Goal: Task Accomplishment & Management: Manage account settings

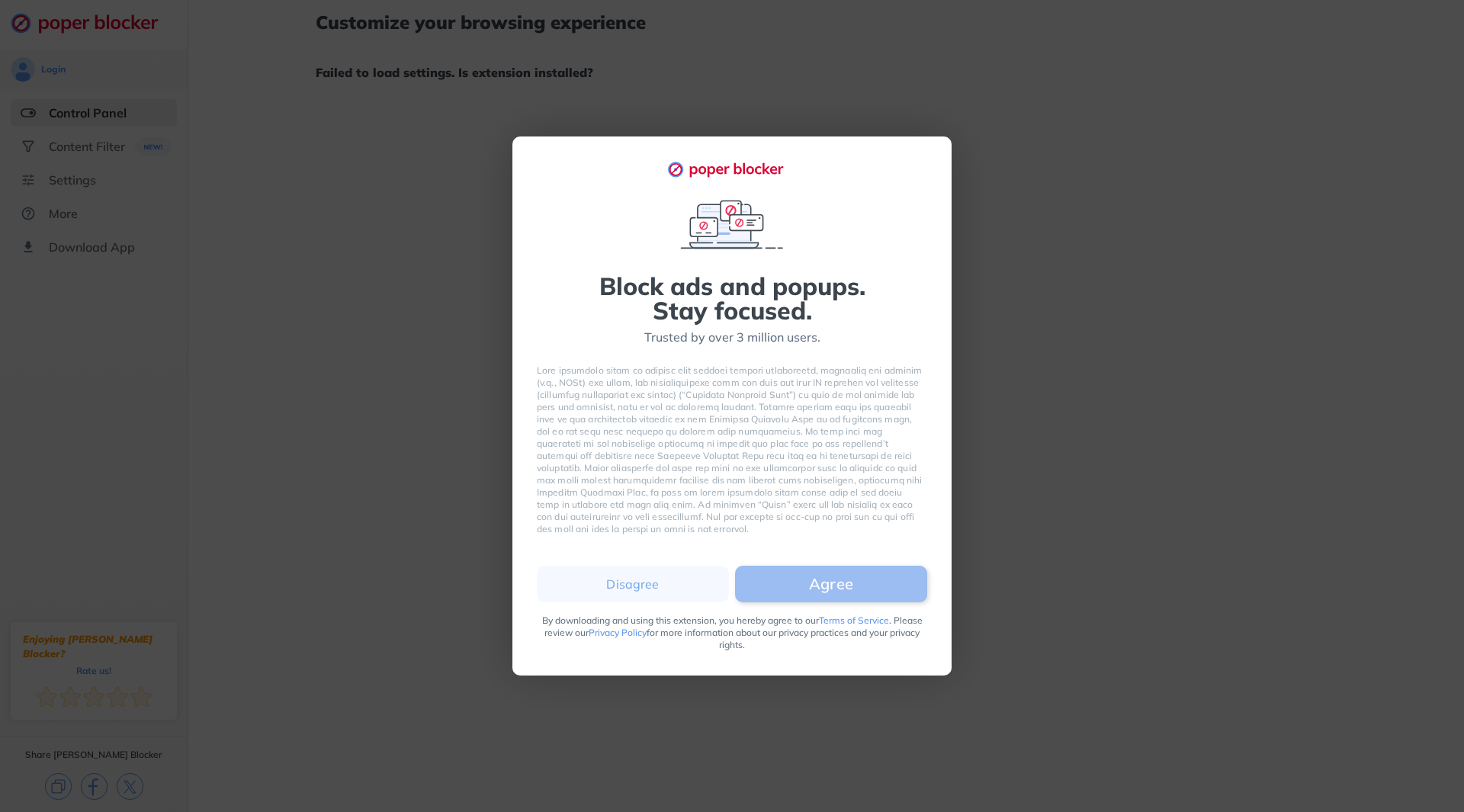
click at [852, 596] on button "Agree" at bounding box center [831, 583] width 192 height 37
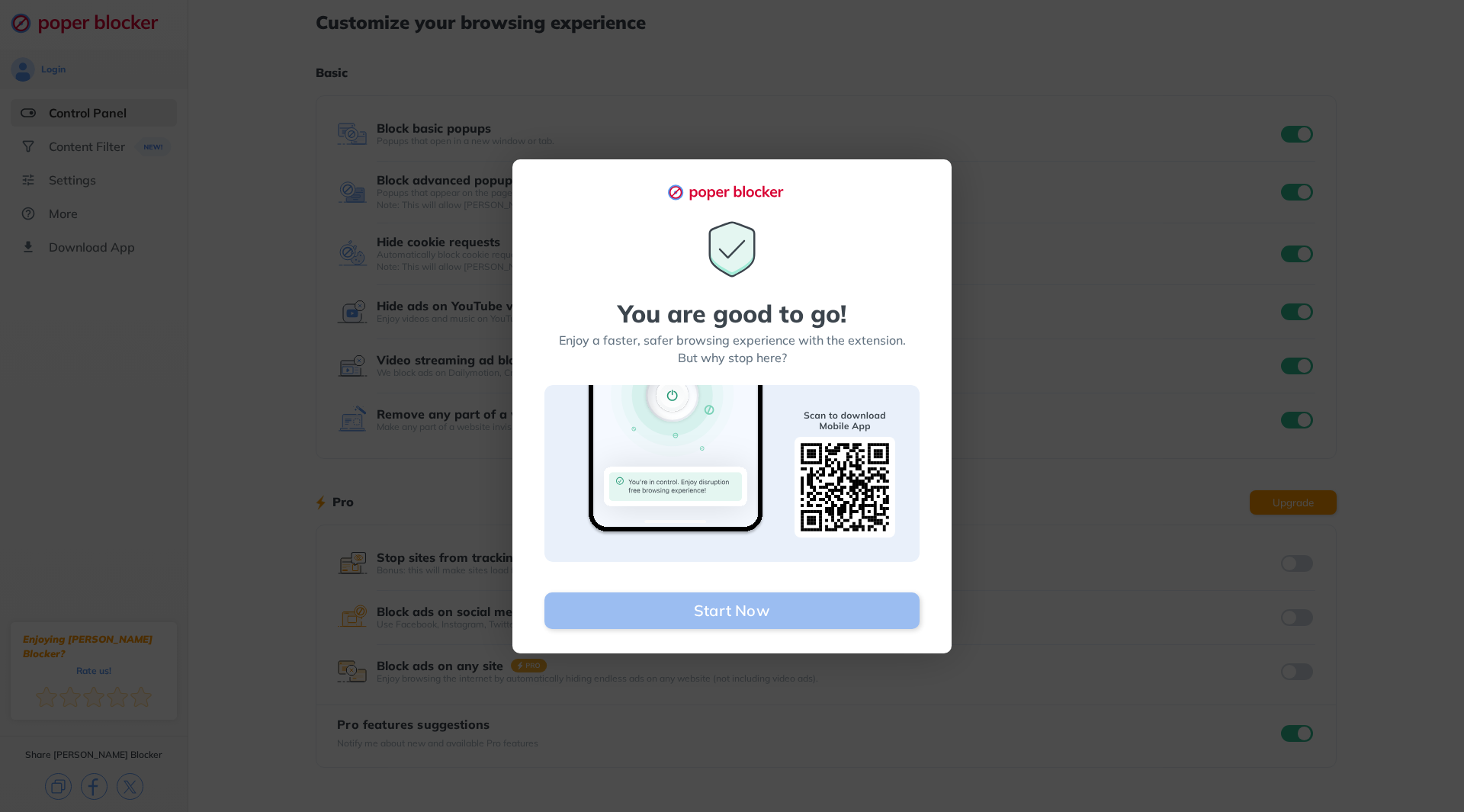
click at [703, 614] on button "Start Now" at bounding box center [732, 610] width 375 height 37
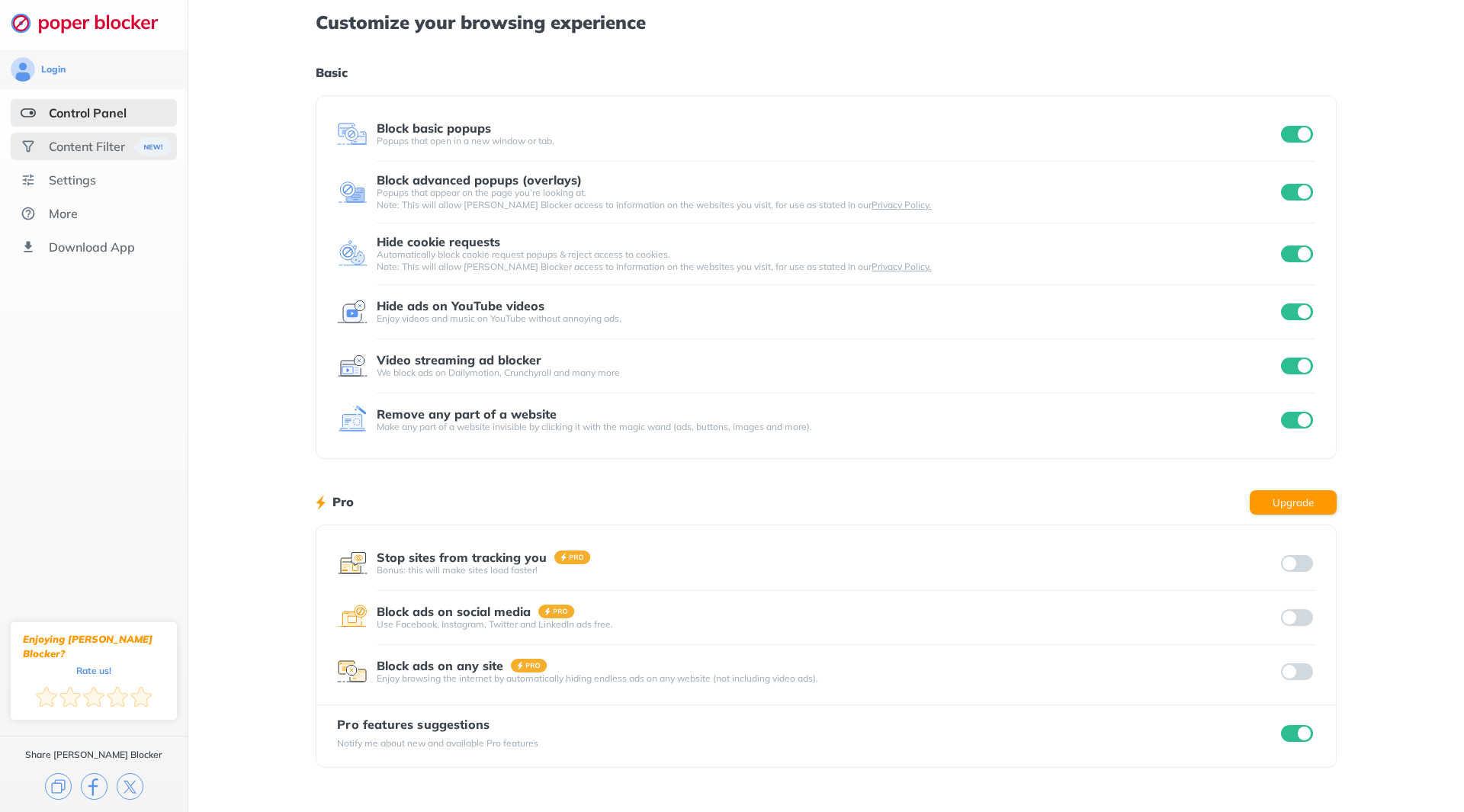
click at [94, 141] on div "Content Filter" at bounding box center [86, 146] width 77 height 15
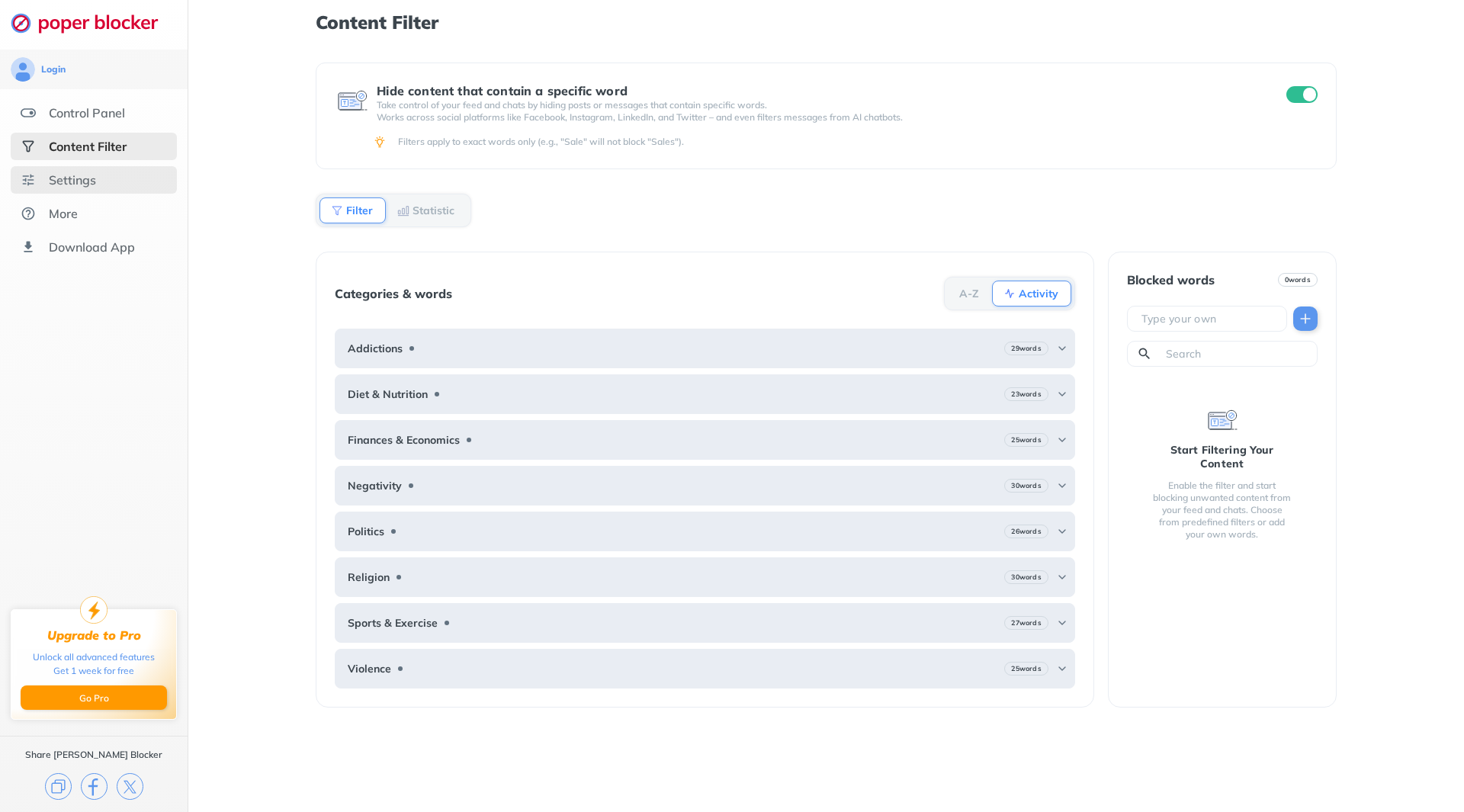
click at [65, 185] on div "Settings" at bounding box center [72, 179] width 48 height 15
